Goal: Find specific fact: Find specific fact

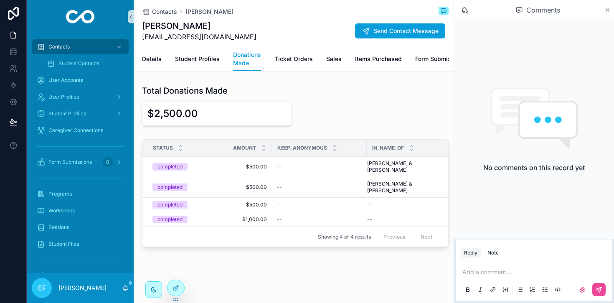
scroll to position [254, 0]
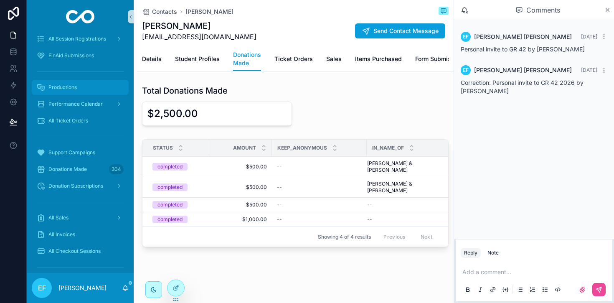
click at [70, 89] on span "Productions" at bounding box center [62, 87] width 28 height 7
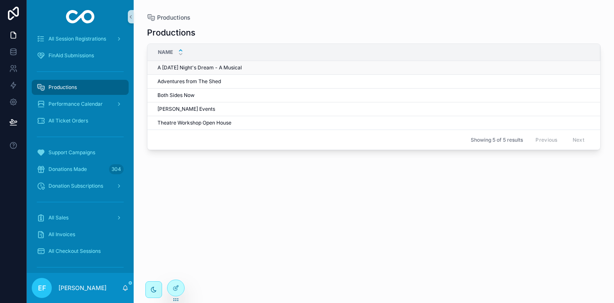
click at [210, 66] on span "A [DATE] Night's Dream - A Musical" at bounding box center [200, 67] width 84 height 7
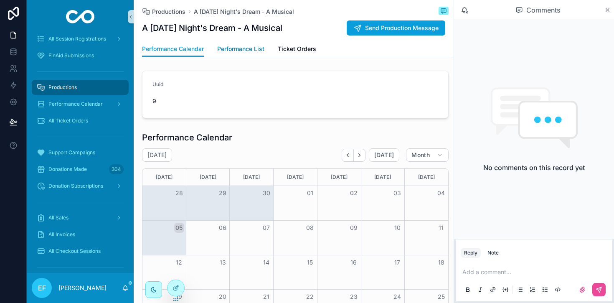
click at [243, 48] on span "Performance List" at bounding box center [240, 49] width 47 height 8
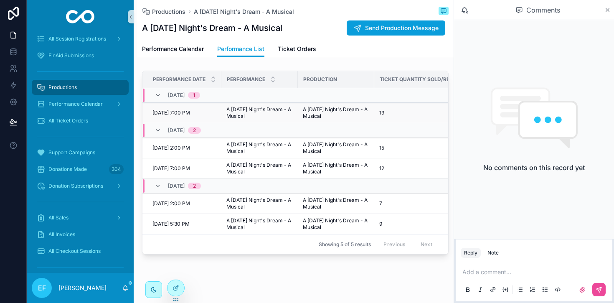
click at [232, 111] on span "A [DATE] Night's Dream - A Musical" at bounding box center [260, 112] width 66 height 13
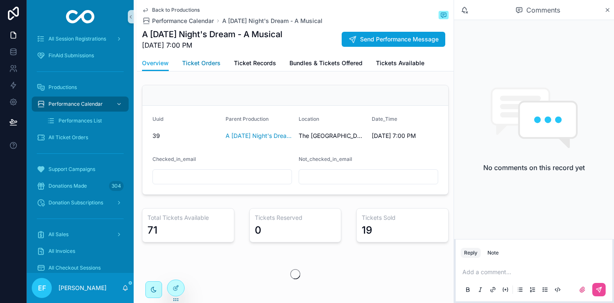
click at [201, 64] on span "Ticket Orders" at bounding box center [201, 63] width 38 height 8
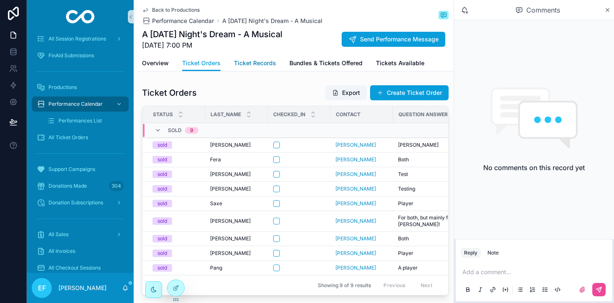
click at [251, 63] on span "Ticket Records" at bounding box center [255, 63] width 42 height 8
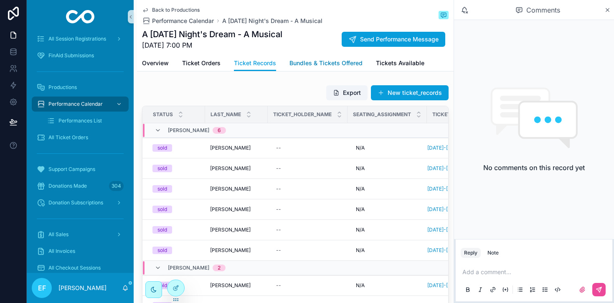
click at [314, 64] on span "Bundles & Tickets Offered" at bounding box center [326, 63] width 73 height 8
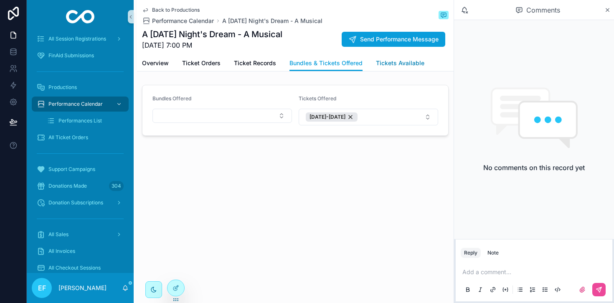
click at [386, 64] on span "Tickets Available" at bounding box center [400, 63] width 48 height 8
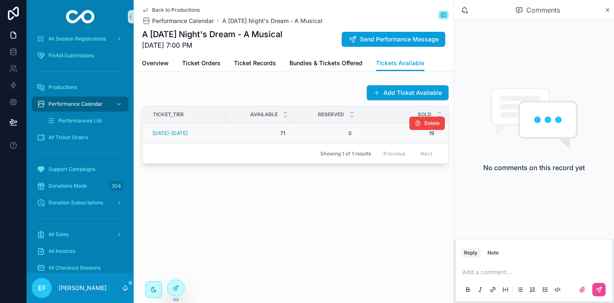
click at [199, 131] on div "[DATE]-[DATE]" at bounding box center [187, 133] width 68 height 7
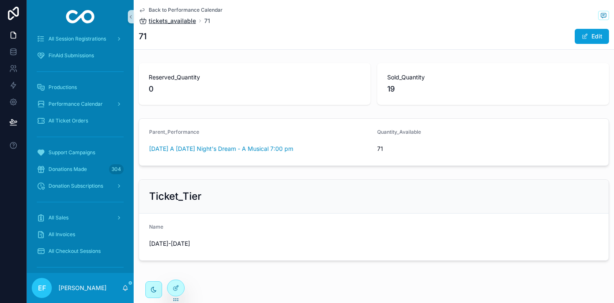
click at [180, 18] on span "tickets_available" at bounding box center [172, 21] width 47 height 8
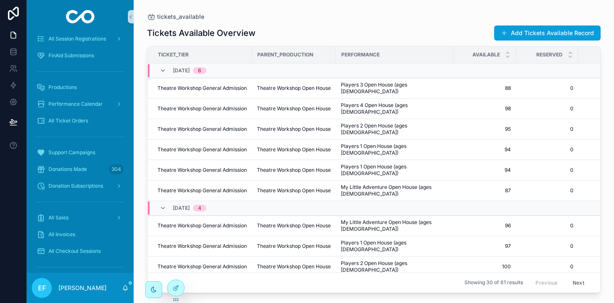
click at [180, 18] on span "tickets_available" at bounding box center [180, 17] width 47 height 8
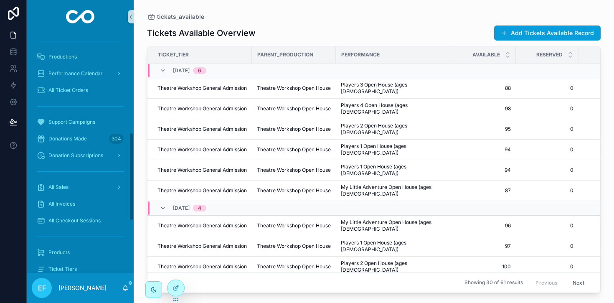
scroll to position [275, 0]
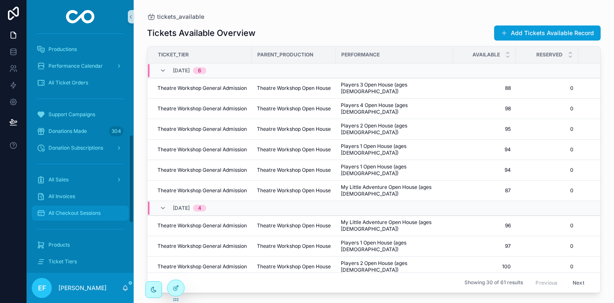
click at [90, 212] on span "All Checkout Sessions" at bounding box center [74, 213] width 52 height 7
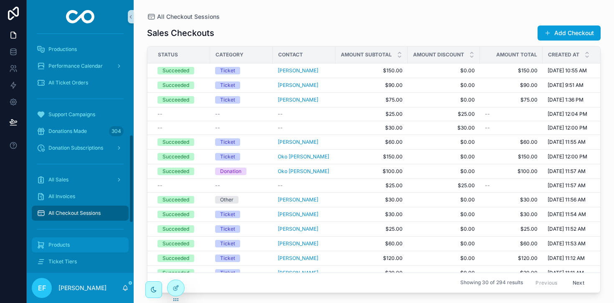
click at [64, 242] on span "Products" at bounding box center [58, 245] width 21 height 7
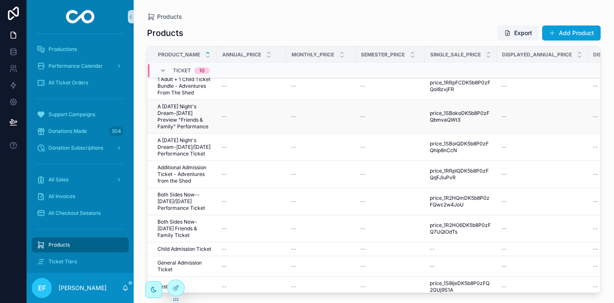
scroll to position [515, 0]
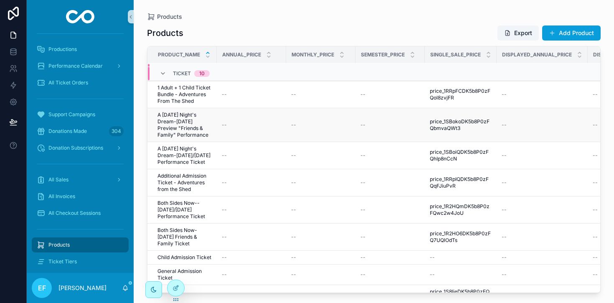
click at [195, 119] on span "A [DATE] Night's Dream-[DATE] Preview "Friends & Family" Performance" at bounding box center [185, 125] width 54 height 27
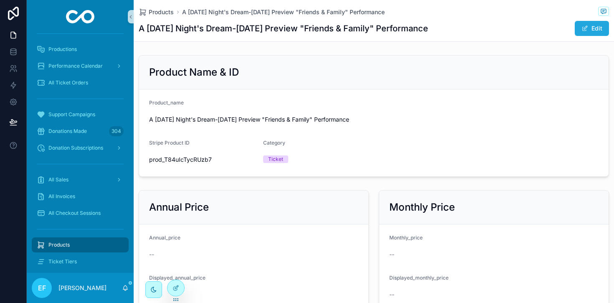
click at [594, 29] on button "Edit" at bounding box center [592, 28] width 34 height 15
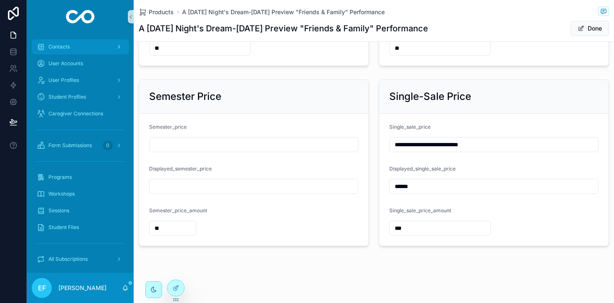
click at [76, 49] on div "Contacts" at bounding box center [80, 46] width 87 height 13
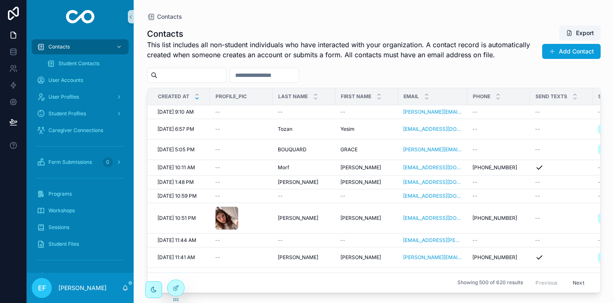
click at [204, 73] on input "scrollable content" at bounding box center [192, 75] width 69 height 12
type input "*****"
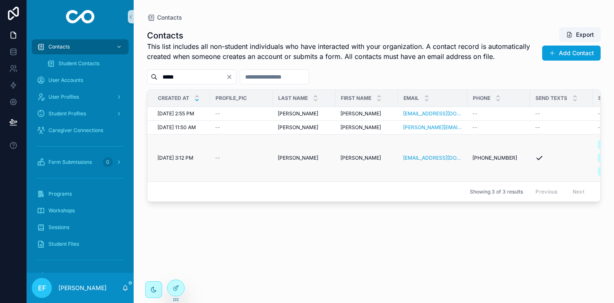
click at [301, 158] on div "[PERSON_NAME] [PERSON_NAME]" at bounding box center [304, 158] width 53 height 7
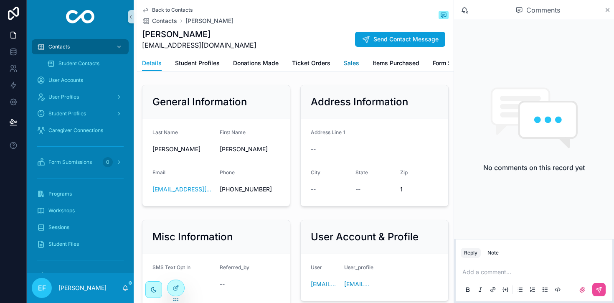
click at [353, 64] on span "Sales" at bounding box center [351, 63] width 15 height 8
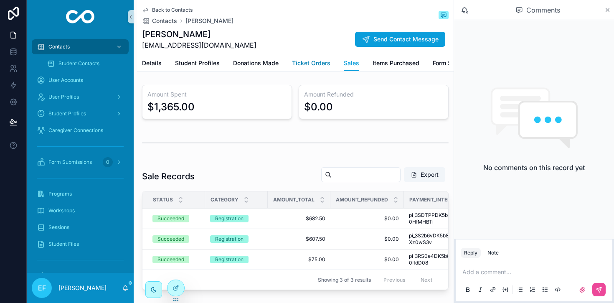
click at [321, 66] on span "Ticket Orders" at bounding box center [311, 63] width 38 height 8
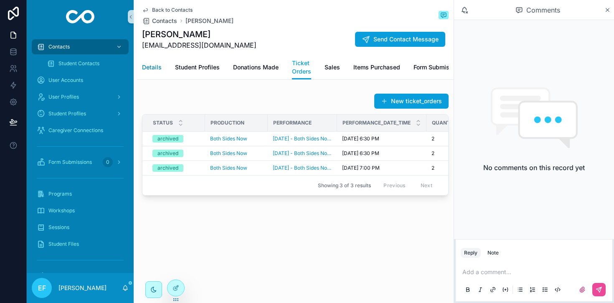
click at [156, 68] on span "Details" at bounding box center [152, 67] width 20 height 8
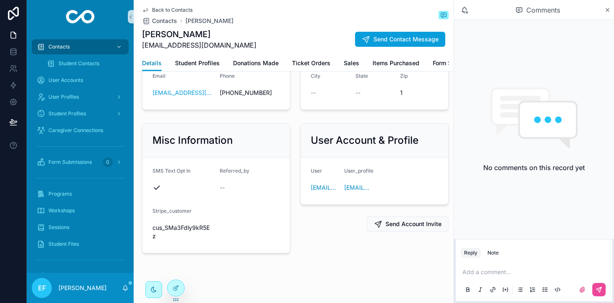
scroll to position [104, 0]
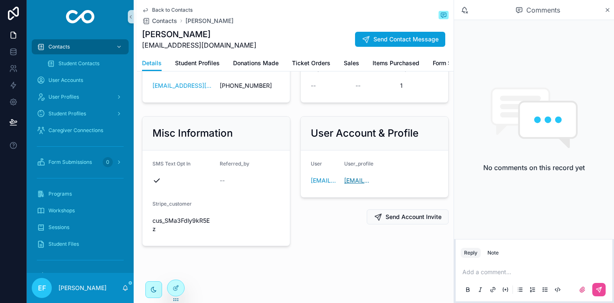
click at [352, 183] on span "[EMAIL_ADDRESS][DOMAIN_NAME]" at bounding box center [357, 180] width 27 height 8
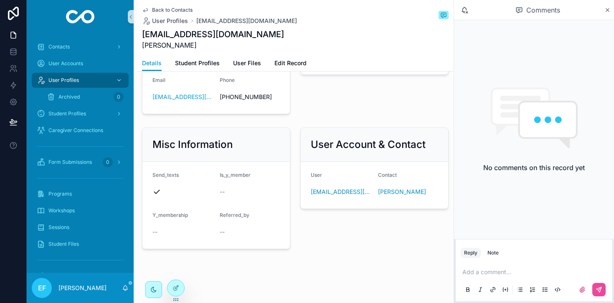
scroll to position [135, 0]
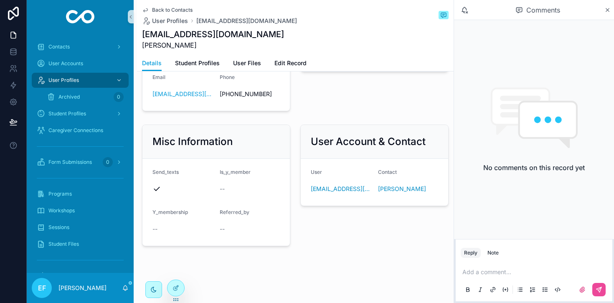
scroll to position [104, 0]
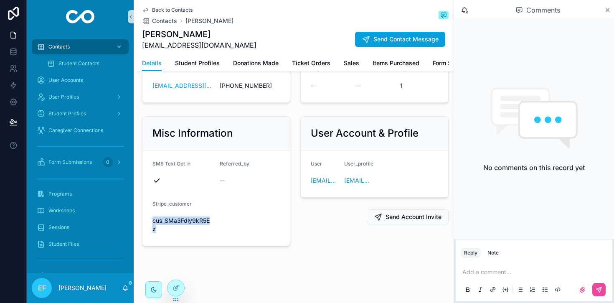
drag, startPoint x: 153, startPoint y: 221, endPoint x: 176, endPoint y: 229, distance: 24.6
click at [176, 229] on span "cus_SMa3Fdly9kR5Ez" at bounding box center [183, 224] width 61 height 17
copy span "cus_SMa3Fdly9kR5Ez"
